Goal: Transaction & Acquisition: Book appointment/travel/reservation

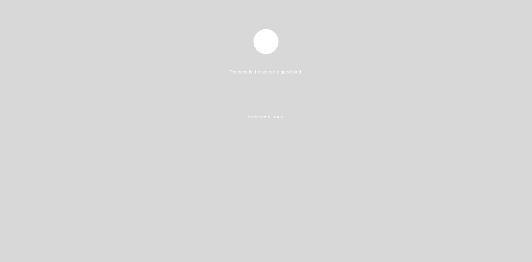
select select "es"
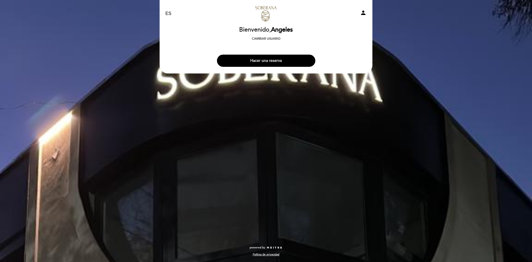
click at [255, 59] on button "Hacer una reserva" at bounding box center [266, 61] width 98 height 12
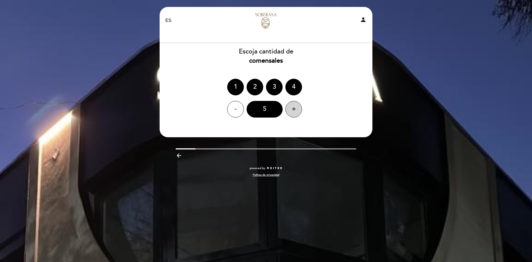
click at [297, 111] on div "+" at bounding box center [293, 109] width 17 height 17
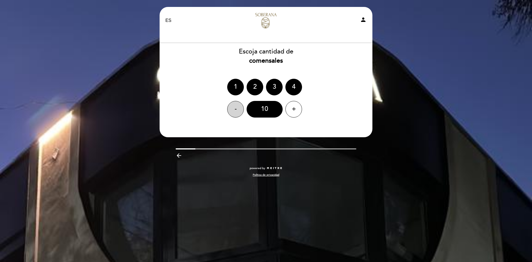
click at [234, 115] on div "-" at bounding box center [235, 109] width 17 height 17
click at [262, 108] on div "8" at bounding box center [265, 109] width 36 height 17
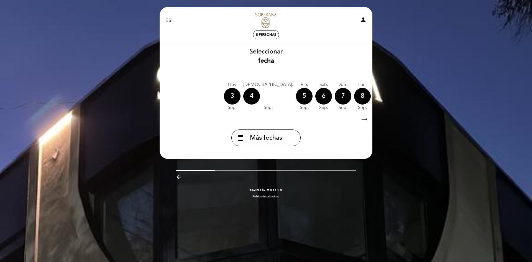
click at [362, 121] on icon "arrow_right_alt" at bounding box center [364, 119] width 8 height 12
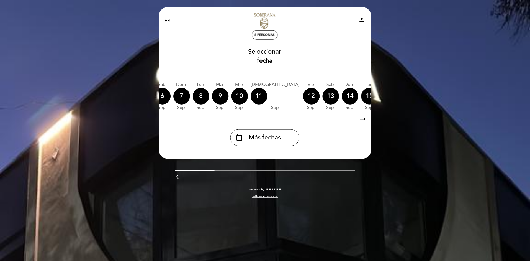
scroll to position [0, 162]
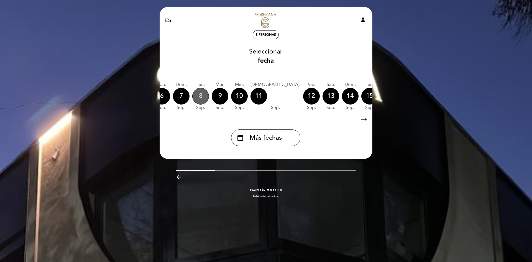
click at [192, 100] on div "8" at bounding box center [200, 96] width 17 height 17
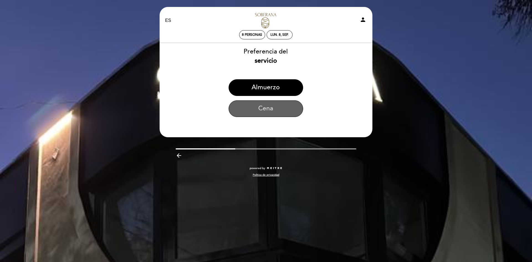
click at [264, 110] on button "Cena" at bounding box center [266, 108] width 75 height 17
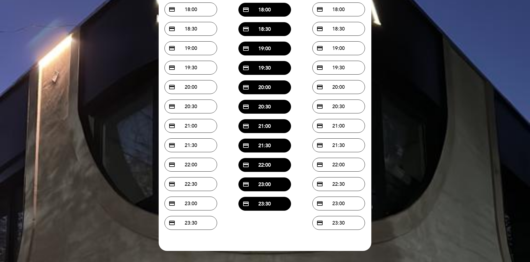
scroll to position [55, 0]
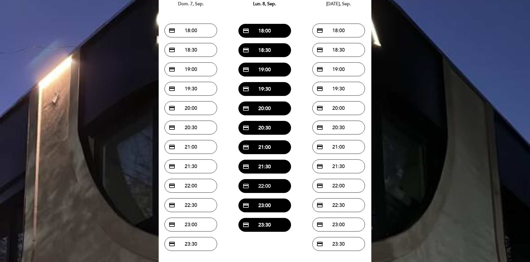
click at [261, 187] on button "credit_card 22:00" at bounding box center [265, 186] width 53 height 14
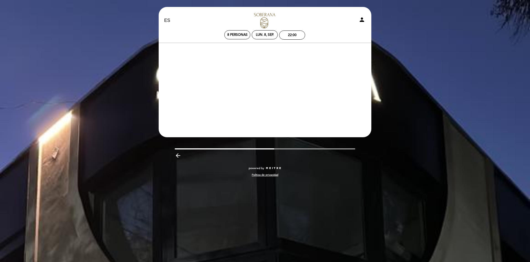
scroll to position [0, 0]
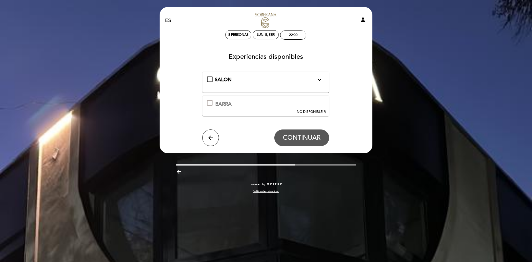
click at [212, 76] on div "SALON expand_more" at bounding box center [266, 79] width 118 height 7
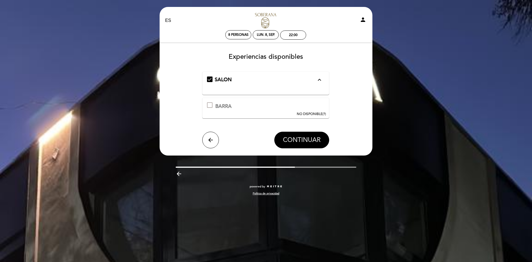
click at [287, 139] on span "CONTINUAR" at bounding box center [302, 140] width 38 height 8
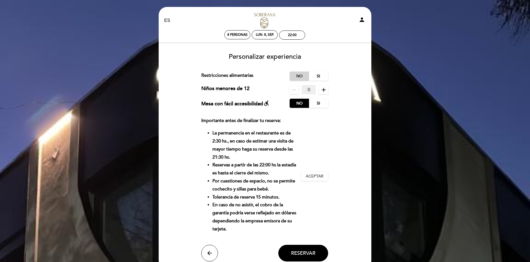
click at [295, 75] on label "No" at bounding box center [299, 76] width 19 height 9
click at [309, 175] on span "Aceptar" at bounding box center [315, 177] width 18 height 6
click at [315, 256] on button "Reservar" at bounding box center [304, 253] width 50 height 17
